Goal: Information Seeking & Learning: Learn about a topic

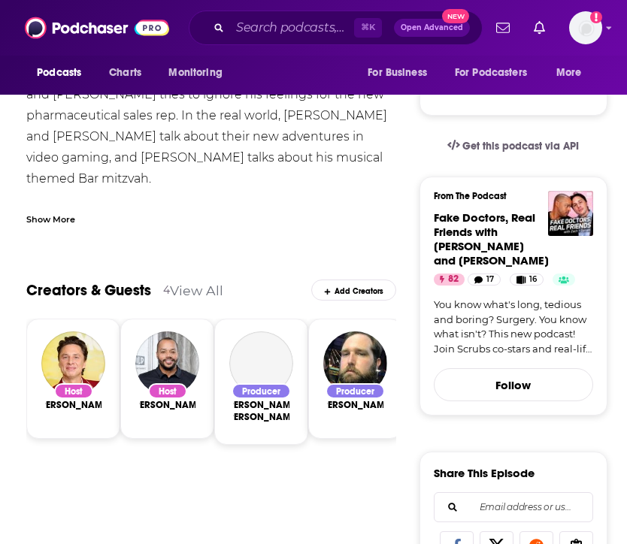
scroll to position [324, 0]
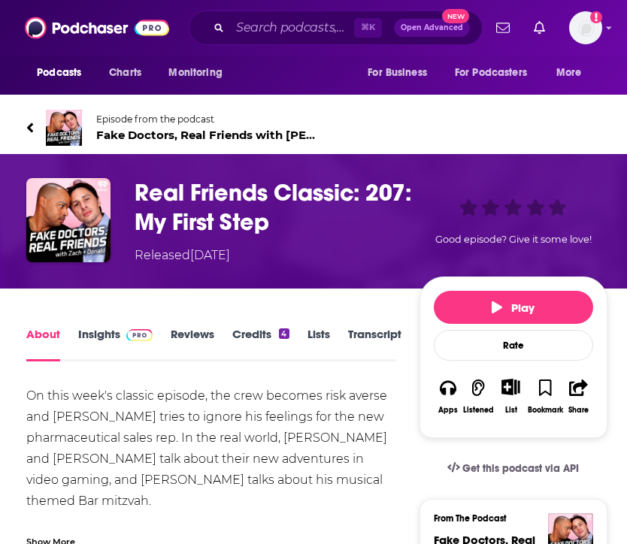
click at [82, 331] on link "Insights" at bounding box center [115, 344] width 74 height 35
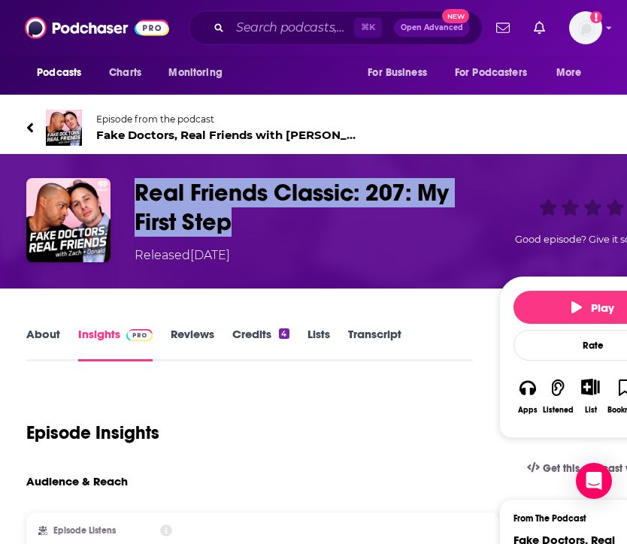
drag, startPoint x: 240, startPoint y: 218, endPoint x: 134, endPoint y: 195, distance: 109.2
click at [134, 195] on div "Real Friends Classic: 207: My First Step Released [DATE] Good episode? Give it …" at bounding box center [356, 221] width 660 height 86
